Goal: Task Accomplishment & Management: Manage account settings

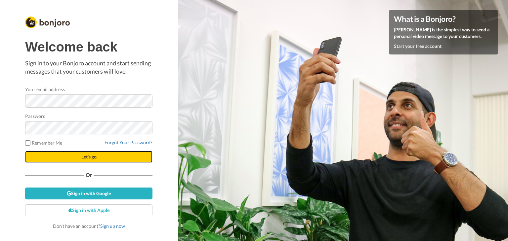
click at [79, 158] on button "Let's go" at bounding box center [88, 157] width 127 height 12
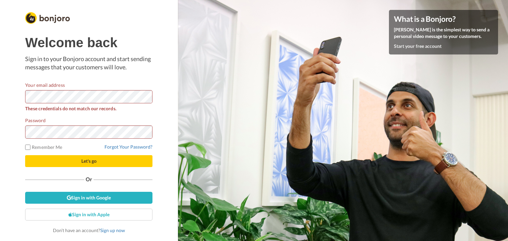
click at [91, 113] on form "Your email address These credentials do not match our records. Password Remembe…" at bounding box center [88, 125] width 127 height 86
click at [122, 147] on link "Forgot Your Password?" at bounding box center [129, 147] width 48 height 6
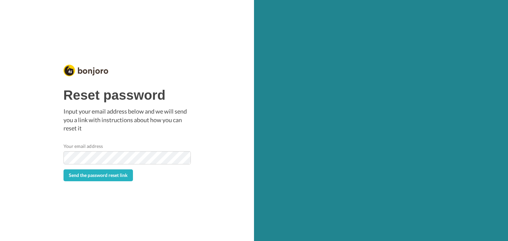
click at [116, 141] on div "Reset password Input your email address below and we will send you a link with …" at bounding box center [127, 135] width 127 height 94
click at [101, 178] on span "Send the password reset link" at bounding box center [98, 176] width 59 height 6
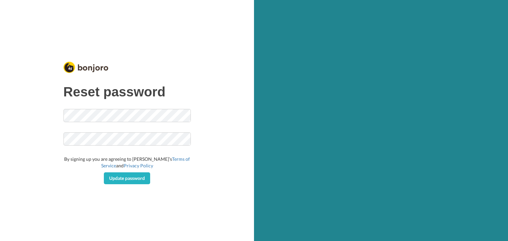
click at [143, 69] on div at bounding box center [127, 67] width 127 height 21
click at [145, 56] on div "Reset password The password field is required By signing up you are agreeing to…" at bounding box center [127, 120] width 131 height 131
click at [55, 175] on div "Reset password Add another word or two. Uncommon words are better. By signing u…" at bounding box center [127, 120] width 254 height 241
click at [129, 178] on span "Update password" at bounding box center [127, 179] width 36 height 6
click at [82, 192] on div "Reset password We can't find a user with that e-mail address. Add another word …" at bounding box center [127, 120] width 254 height 241
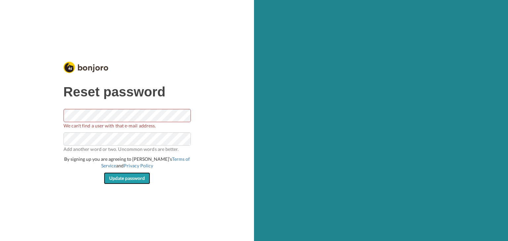
click at [124, 179] on span "Update password" at bounding box center [127, 179] width 36 height 6
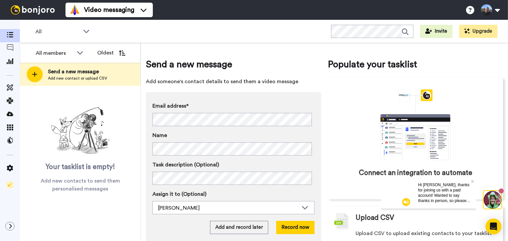
click at [402, 202] on img at bounding box center [406, 202] width 8 height 8
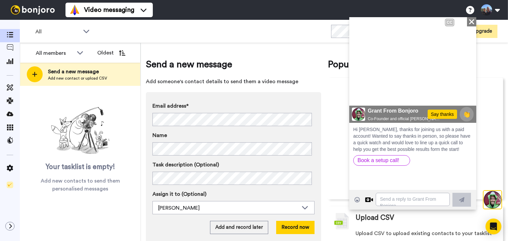
click at [290, 68] on span "Send a new message" at bounding box center [233, 64] width 175 height 13
click at [12, 168] on icon at bounding box center [10, 168] width 7 height 7
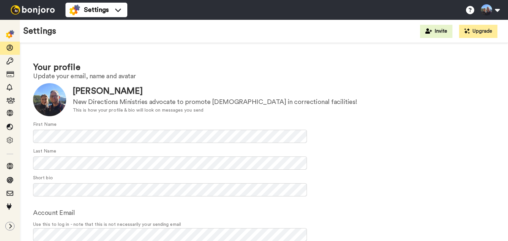
scroll to position [31, 0]
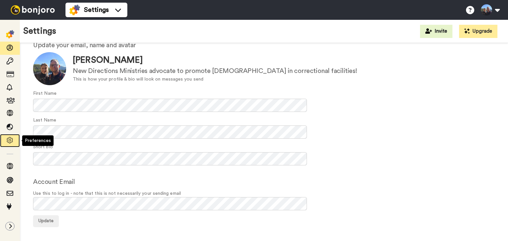
click at [12, 139] on icon at bounding box center [10, 140] width 7 height 7
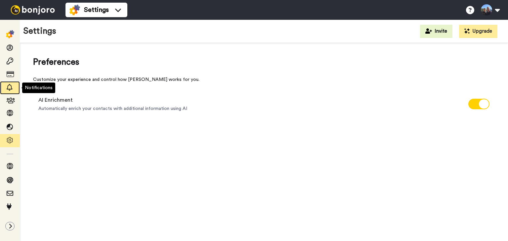
click at [9, 89] on icon at bounding box center [10, 87] width 7 height 7
